Goal: Task Accomplishment & Management: Manage account settings

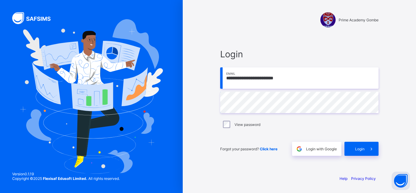
click at [361, 149] on span "Login" at bounding box center [359, 148] width 9 height 5
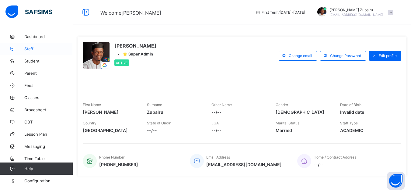
click at [48, 53] on link "Staff" at bounding box center [36, 49] width 73 height 12
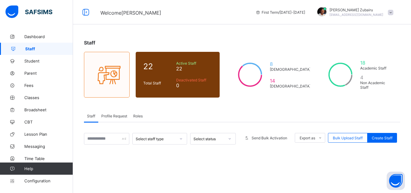
click at [115, 117] on span "Profile Request" at bounding box center [114, 116] width 26 height 5
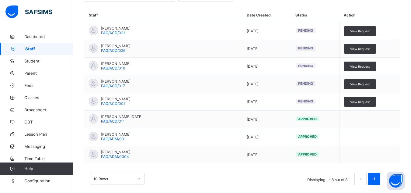
scroll to position [184, 0]
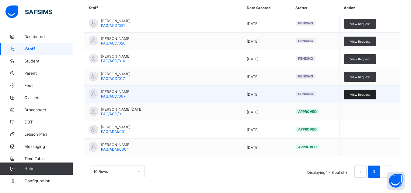
click at [366, 94] on span "View Request" at bounding box center [360, 95] width 20 height 4
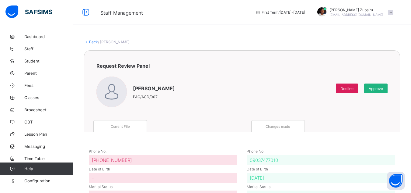
click at [382, 91] on div "Approve" at bounding box center [375, 88] width 23 height 10
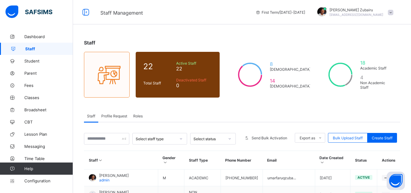
click at [112, 113] on div "Profile Request" at bounding box center [114, 116] width 32 height 12
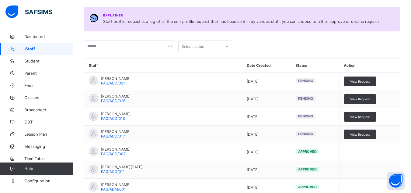
scroll to position [127, 0]
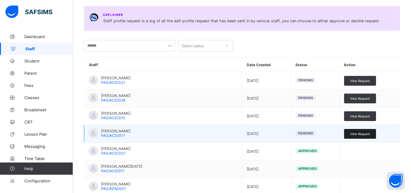
click at [359, 131] on div "View Request" at bounding box center [360, 134] width 32 height 10
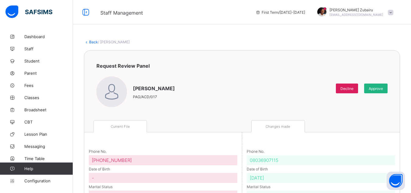
click at [388, 86] on div "Approve" at bounding box center [375, 88] width 23 height 10
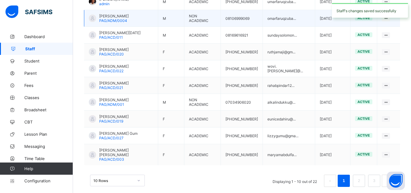
scroll to position [101, 0]
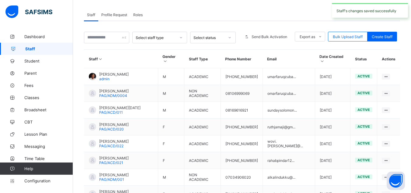
click at [127, 19] on div "Profile Request" at bounding box center [114, 15] width 32 height 12
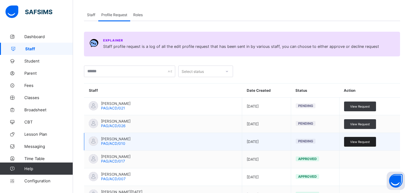
click at [361, 143] on span "View Request" at bounding box center [360, 142] width 20 height 4
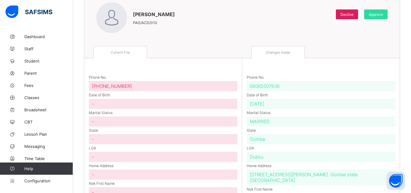
scroll to position [55, 0]
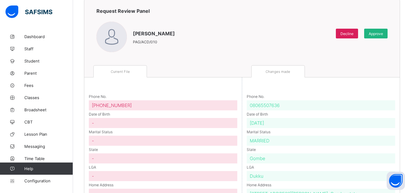
click at [375, 33] on span "Approve" at bounding box center [376, 33] width 14 height 5
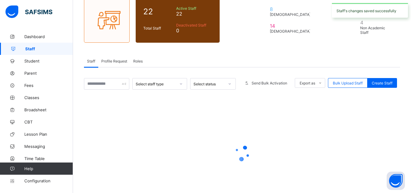
scroll to position [82, 0]
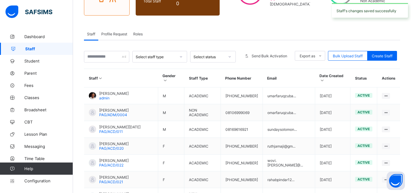
click at [114, 34] on span "Profile Request" at bounding box center [114, 34] width 26 height 5
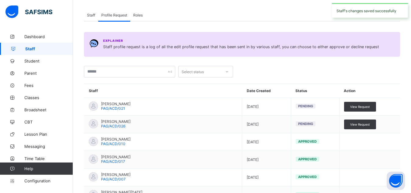
scroll to position [101, 0]
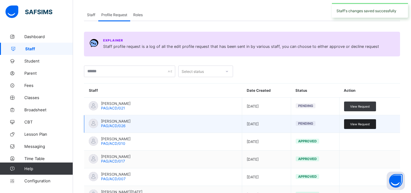
click at [365, 122] on span "View Request" at bounding box center [360, 124] width 20 height 4
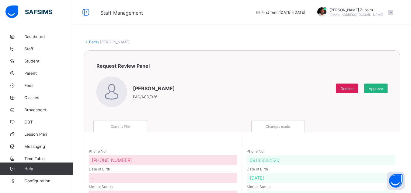
click at [383, 86] on span "Approve" at bounding box center [376, 88] width 14 height 5
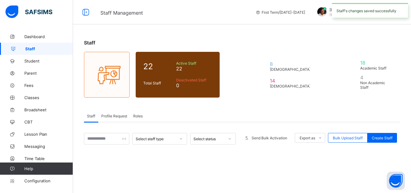
scroll to position [82, 0]
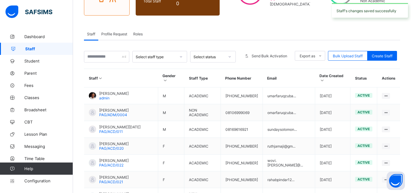
click at [117, 39] on div "Profile Request" at bounding box center [114, 34] width 32 height 12
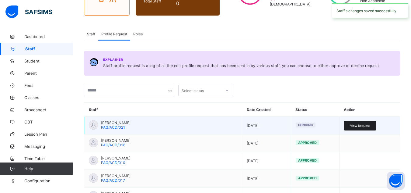
click at [355, 129] on div "View Request" at bounding box center [360, 126] width 32 height 10
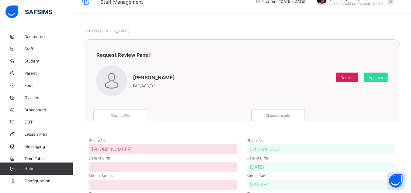
scroll to position [11, 0]
click at [386, 74] on div "Approve" at bounding box center [375, 78] width 23 height 10
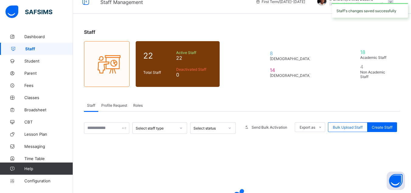
scroll to position [82, 0]
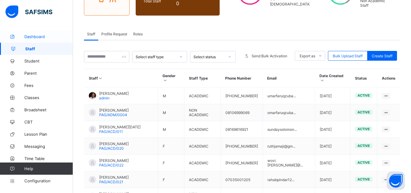
click at [42, 36] on span "Dashboard" at bounding box center [48, 36] width 49 height 5
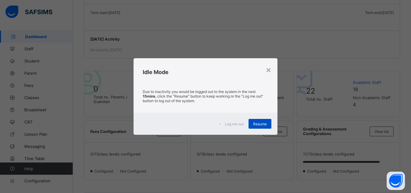
click at [266, 124] on span "Resume" at bounding box center [260, 123] width 14 height 5
click at [259, 127] on div "Resume" at bounding box center [260, 124] width 23 height 10
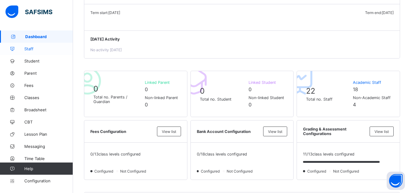
click at [37, 48] on span "Staff" at bounding box center [48, 48] width 49 height 5
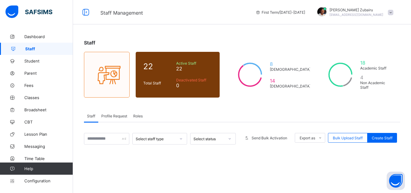
click at [113, 112] on div "Profile Request" at bounding box center [114, 116] width 32 height 12
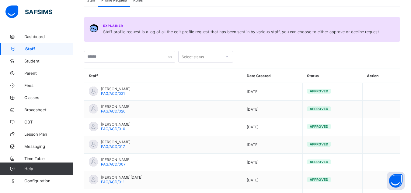
scroll to position [40, 0]
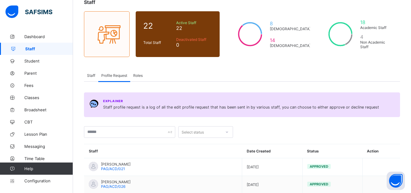
click at [139, 77] on span "Roles" at bounding box center [137, 75] width 9 height 5
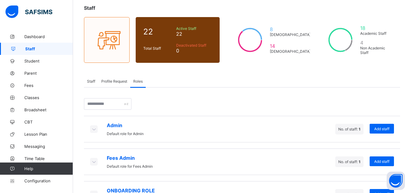
scroll to position [32, 0]
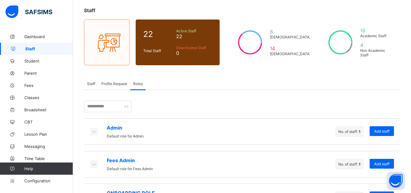
click at [125, 83] on span "Profile Request" at bounding box center [114, 83] width 26 height 5
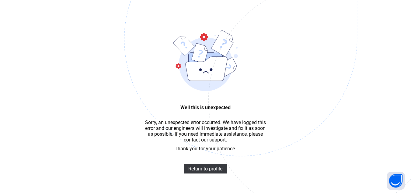
scroll to position [18, 0]
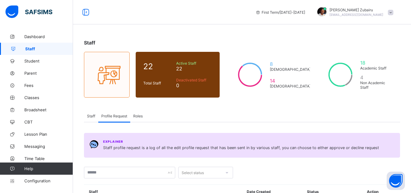
scroll to position [150, 0]
